Goal: Information Seeking & Learning: Learn about a topic

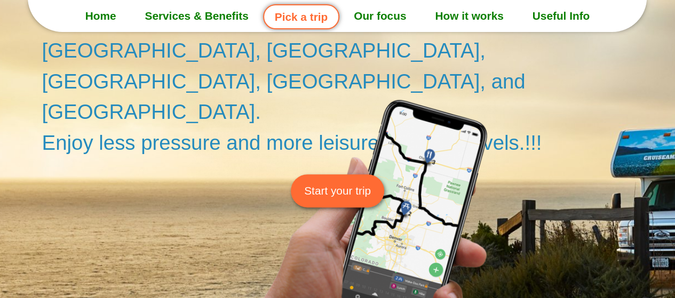
scroll to position [178, 0]
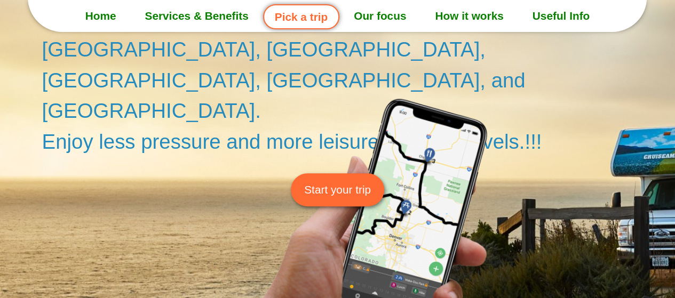
click at [330, 182] on span "Start your trip" at bounding box center [337, 190] width 67 height 17
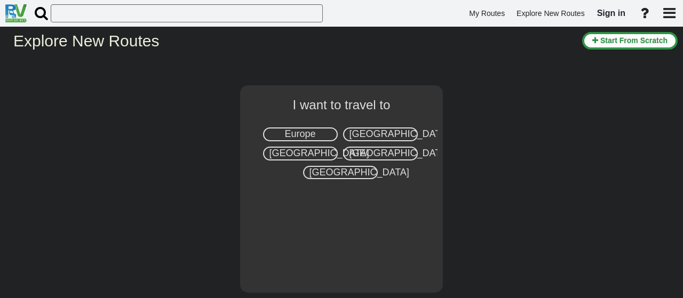
click at [369, 149] on span "[GEOGRAPHIC_DATA]" at bounding box center [400, 153] width 100 height 11
select select "number:3"
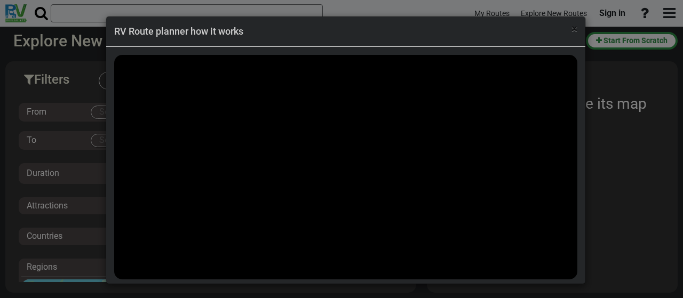
click at [573, 25] on span "×" at bounding box center [575, 28] width 6 height 13
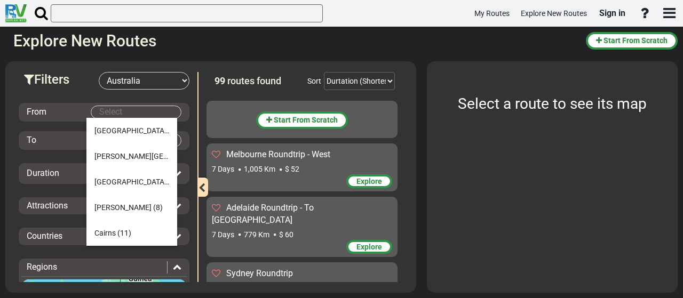
click at [145, 113] on body "My Routes Explore New Routes Sign in ×" at bounding box center [341, 149] width 683 height 298
click at [111, 231] on span "Cairns" at bounding box center [104, 232] width 21 height 9
type input "Cairns"
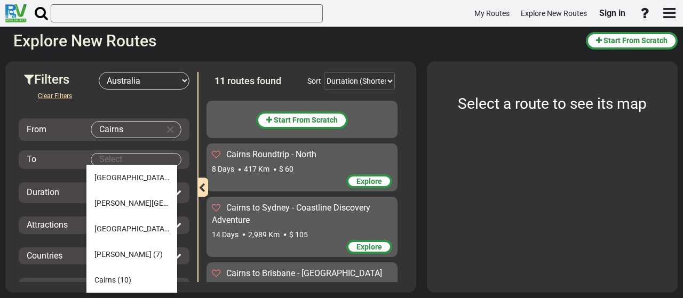
click at [101, 161] on body "My Routes Explore New Routes Sign in ×" at bounding box center [341, 149] width 683 height 298
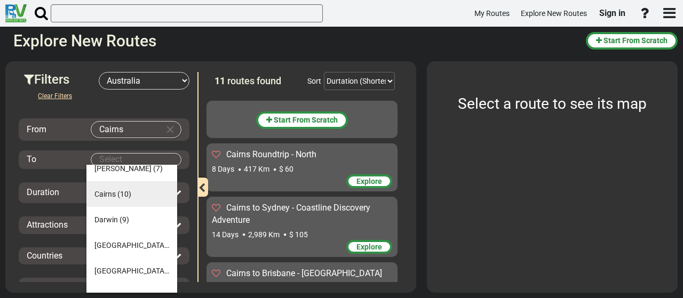
scroll to position [92, 0]
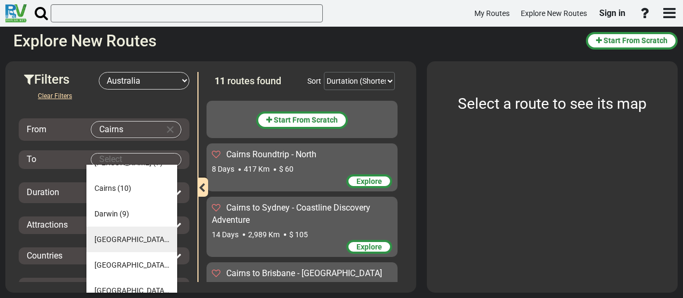
click at [115, 236] on span "Melbourne" at bounding box center [131, 239] width 75 height 9
type input "Melbourne"
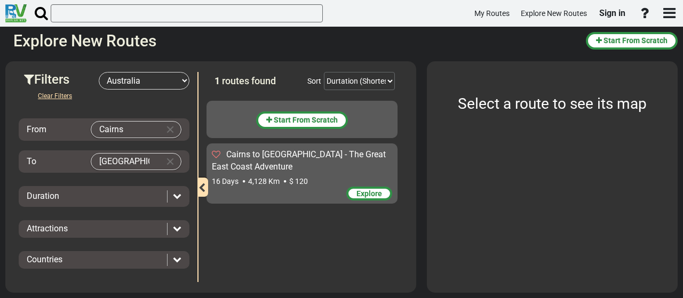
click at [173, 195] on icon at bounding box center [177, 196] width 9 height 9
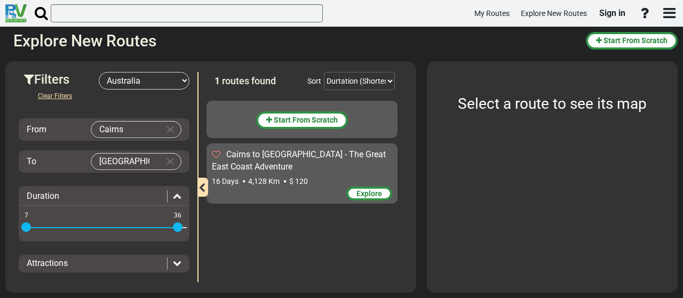
click at [173, 195] on icon at bounding box center [177, 196] width 9 height 9
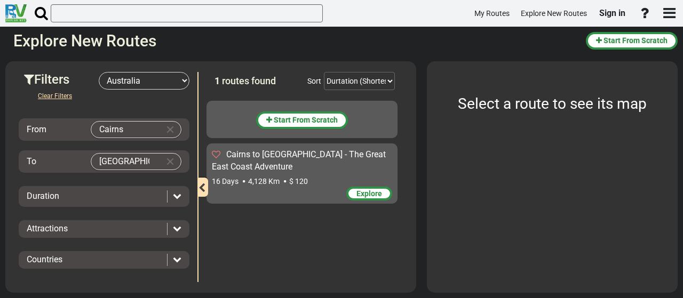
click at [175, 229] on icon at bounding box center [177, 228] width 9 height 9
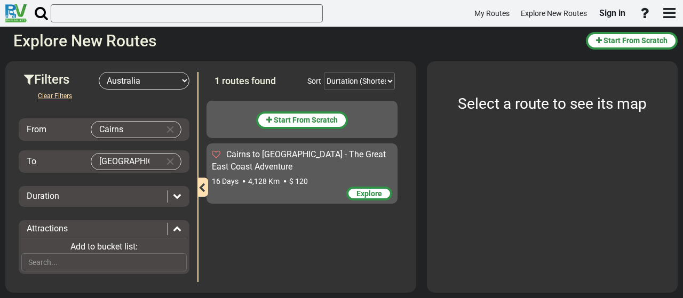
click at [175, 229] on icon at bounding box center [177, 228] width 9 height 9
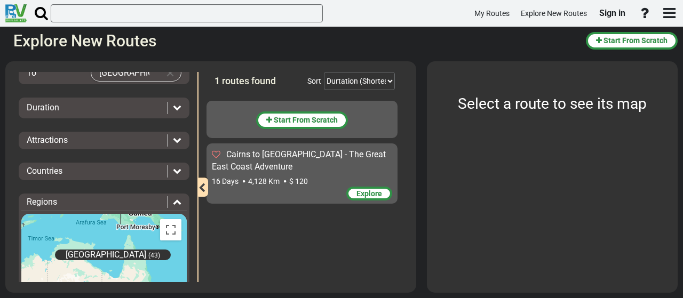
scroll to position [89, 0]
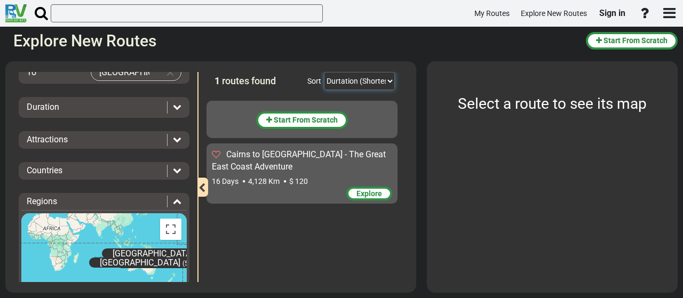
click at [388, 81] on select "Durtation (Shortest) Durtation (Longest) Distance (Shortest) Distance (Longest)…" at bounding box center [359, 81] width 71 height 18
click at [173, 106] on icon at bounding box center [177, 106] width 9 height 9
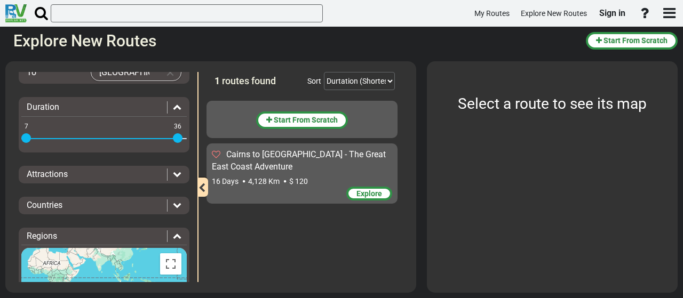
click at [176, 137] on span at bounding box center [178, 138] width 10 height 10
click at [162, 135] on span at bounding box center [94, 138] width 136 height 17
drag, startPoint x: 27, startPoint y: 135, endPoint x: 193, endPoint y: 123, distance: 167.0
click at [193, 123] on div "Filters -- Select Destination -- Europe United States Canada Australia New Zeal…" at bounding box center [104, 177] width 187 height 210
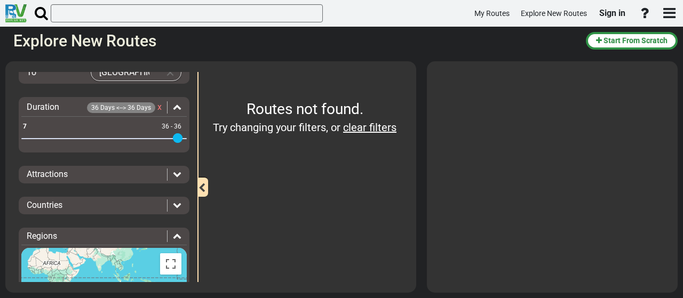
drag, startPoint x: 162, startPoint y: 137, endPoint x: 204, endPoint y: 137, distance: 41.6
click at [204, 72] on div "Filters -- Select Destination -- Europe United States Canada Australia New Zeal…" at bounding box center [211, 72] width 400 height 0
drag, startPoint x: 175, startPoint y: 135, endPoint x: 8, endPoint y: 133, distance: 167.1
click at [8, 133] on div "Filters -- Select Destination -- Europe United States Canada Australia New Zeal…" at bounding box center [210, 177] width 411 height 232
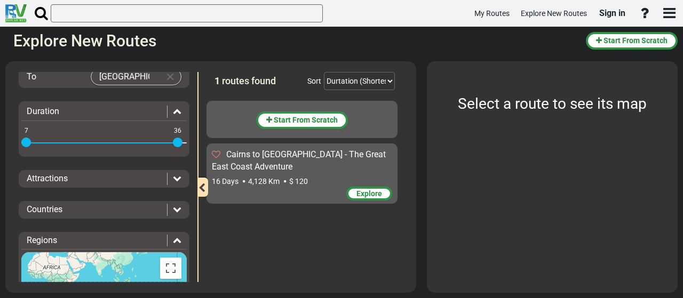
scroll to position [88, 0]
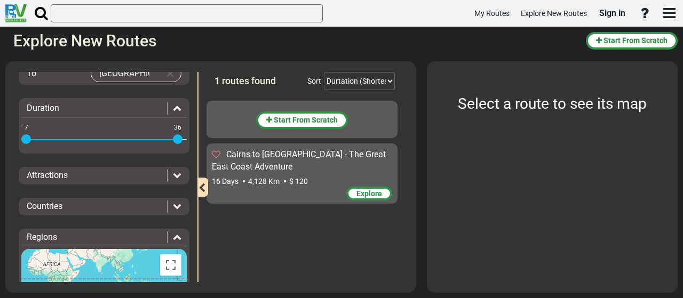
click at [370, 194] on span "Explore" at bounding box center [370, 194] width 26 height 9
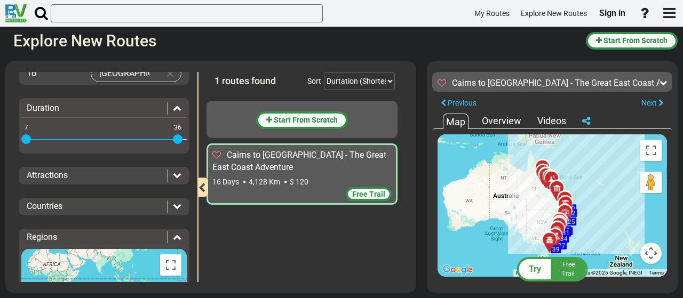
click at [494, 120] on div "Overview" at bounding box center [501, 121] width 45 height 14
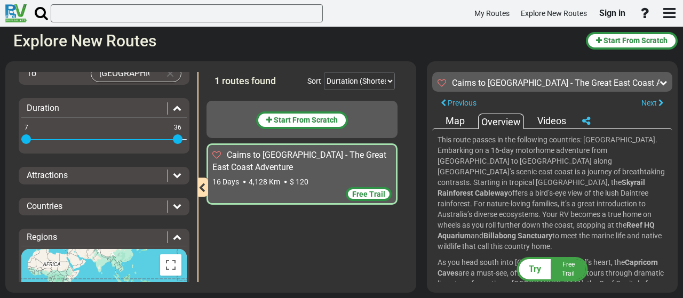
click at [547, 119] on div "Videos" at bounding box center [552, 121] width 34 height 14
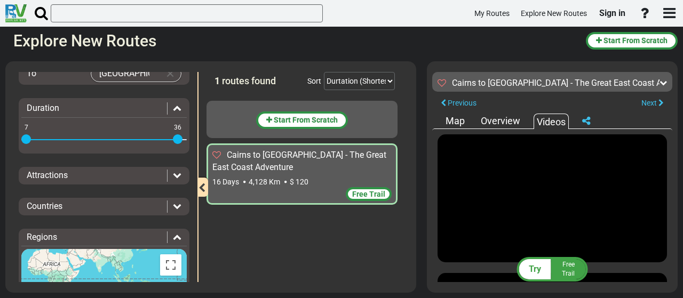
click at [453, 120] on div "Map" at bounding box center [455, 121] width 25 height 14
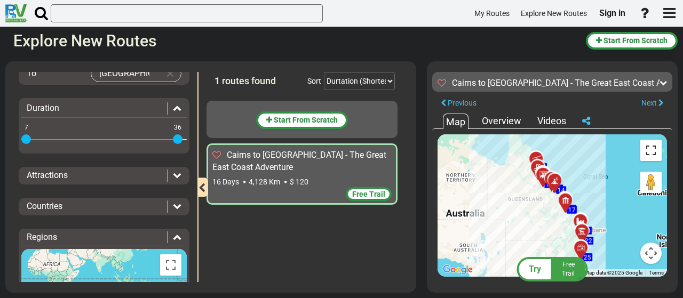
click at [648, 156] on button "Toggle fullscreen view" at bounding box center [651, 150] width 21 height 21
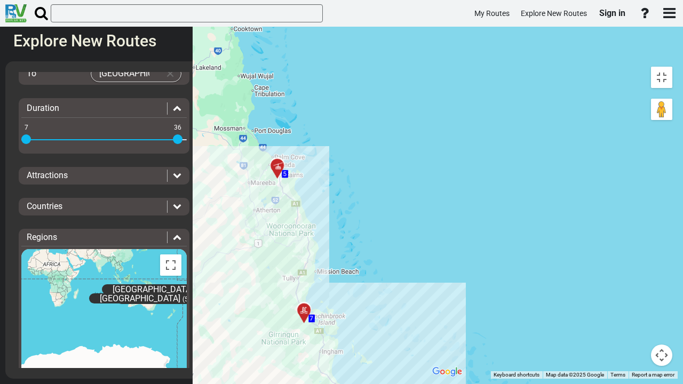
click at [272, 162] on icon at bounding box center [277, 166] width 11 height 9
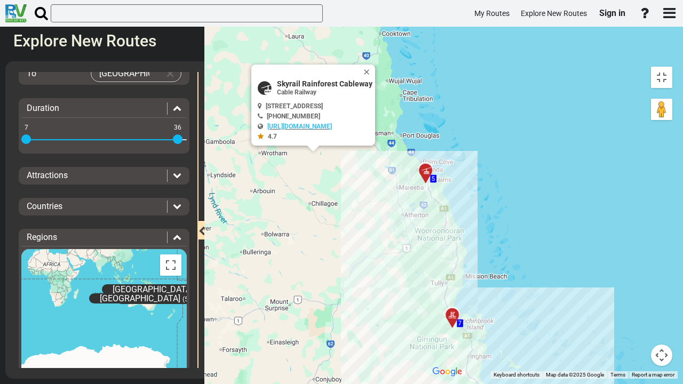
click at [447, 298] on icon at bounding box center [452, 316] width 11 height 9
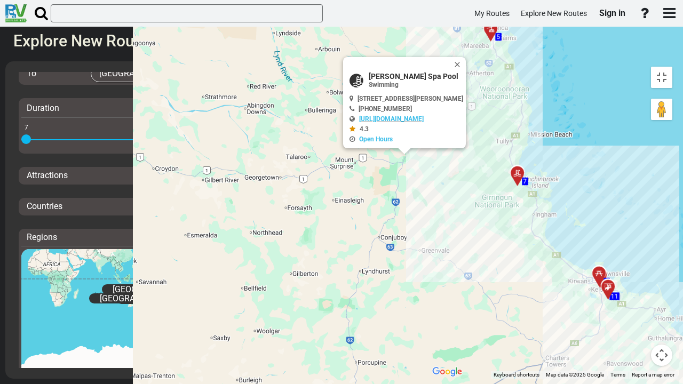
click at [590, 264] on div "9" at bounding box center [599, 273] width 19 height 19
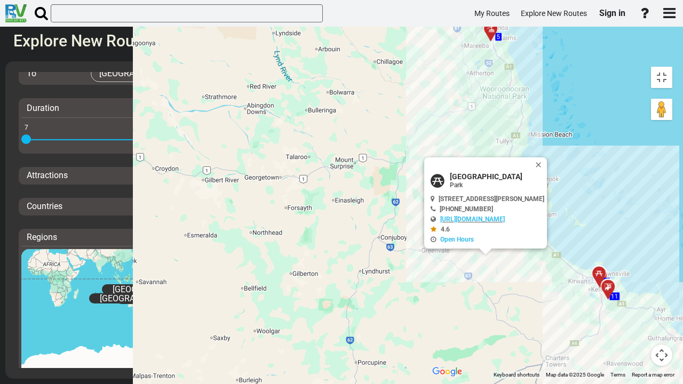
click at [603, 283] on icon at bounding box center [608, 287] width 11 height 9
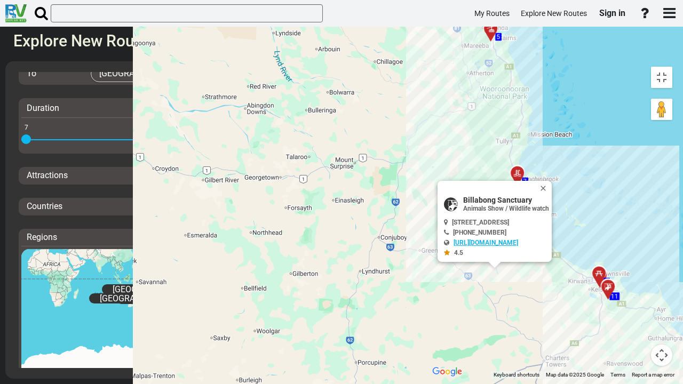
click at [454, 240] on link "http://billabongsanctuary.com.au/" at bounding box center [486, 243] width 65 height 7
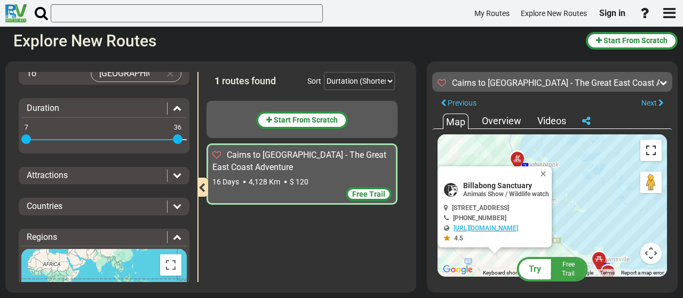
click at [649, 152] on button "Toggle fullscreen view" at bounding box center [651, 150] width 21 height 21
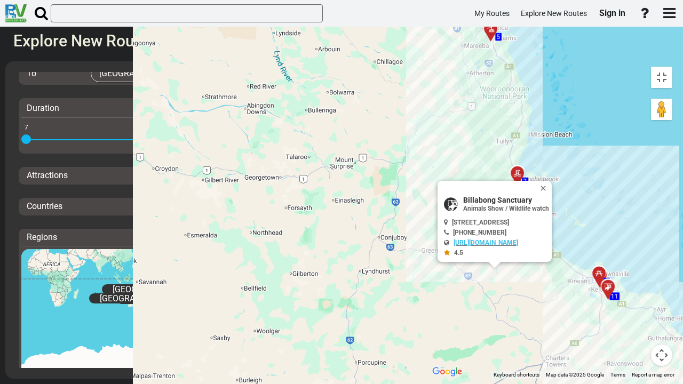
click at [595, 270] on icon at bounding box center [598, 273] width 7 height 7
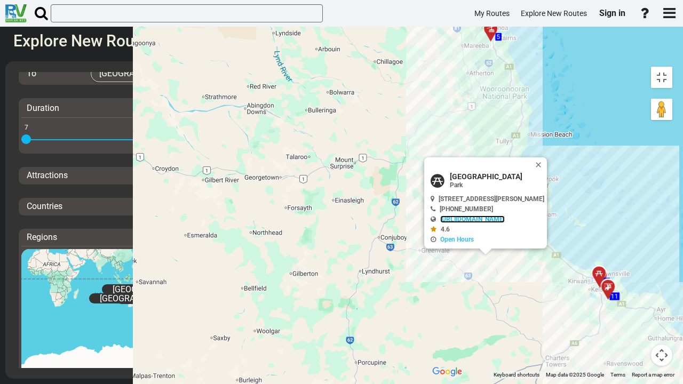
click at [440, 216] on link "https://www.townsville.qld.gov.au/facilities-and-recreation/parks-beaches-and-c…" at bounding box center [472, 219] width 65 height 7
